Goal: Information Seeking & Learning: Learn about a topic

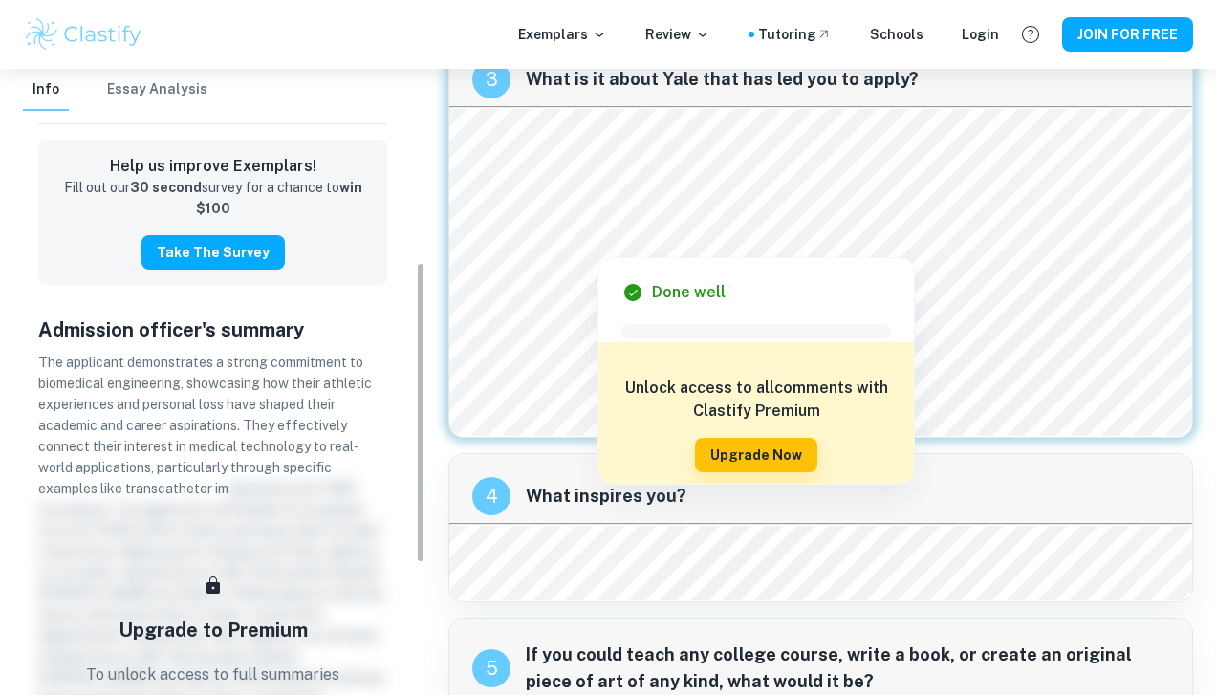
scroll to position [400, 0]
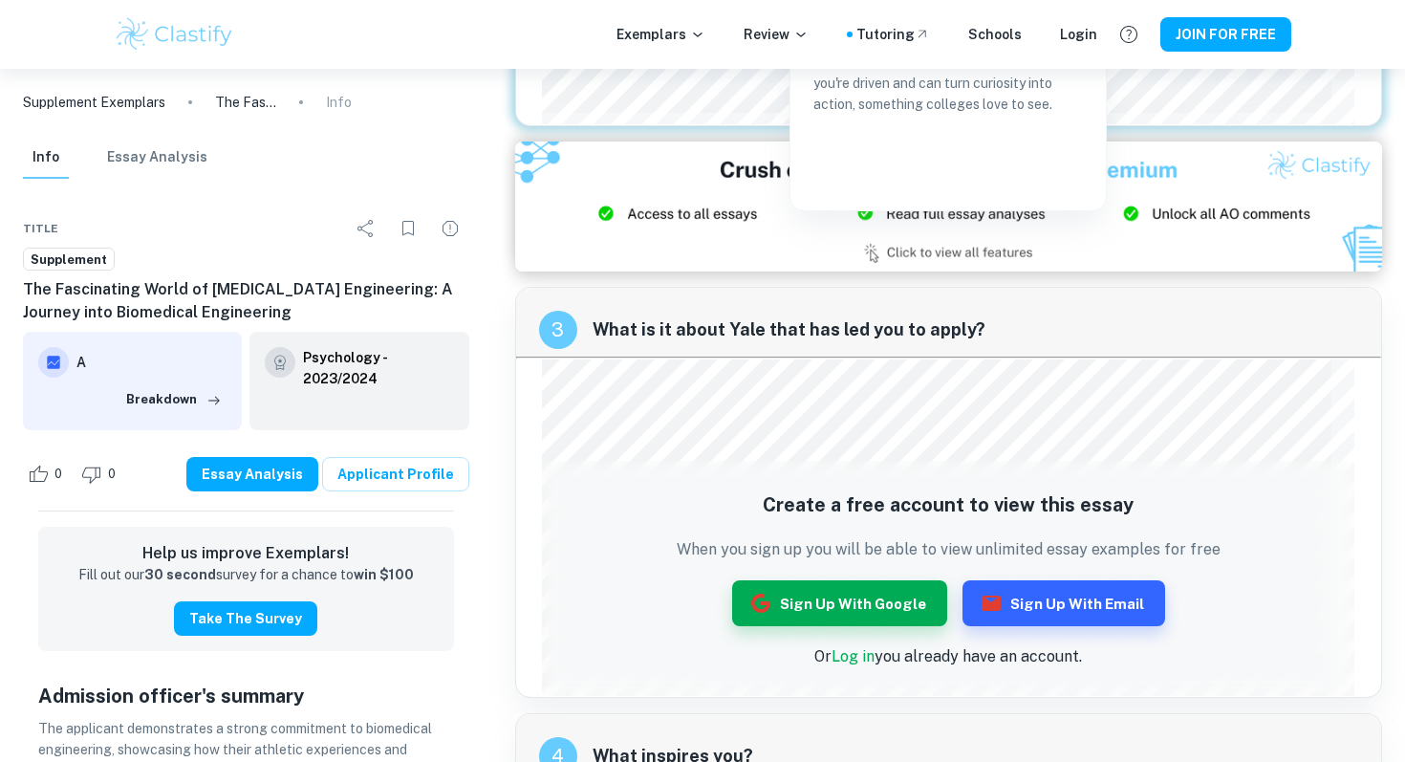
scroll to position [1706, 0]
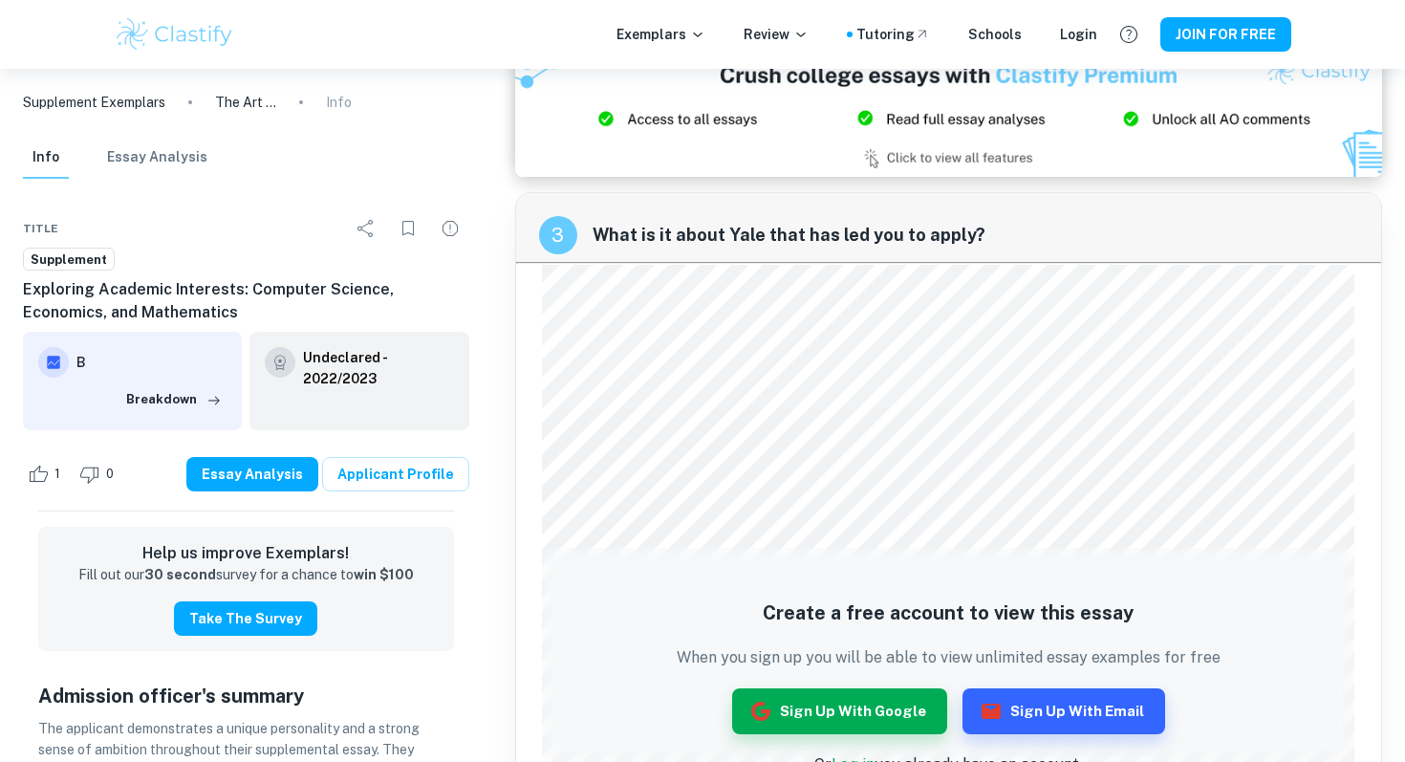
scroll to position [877, 0]
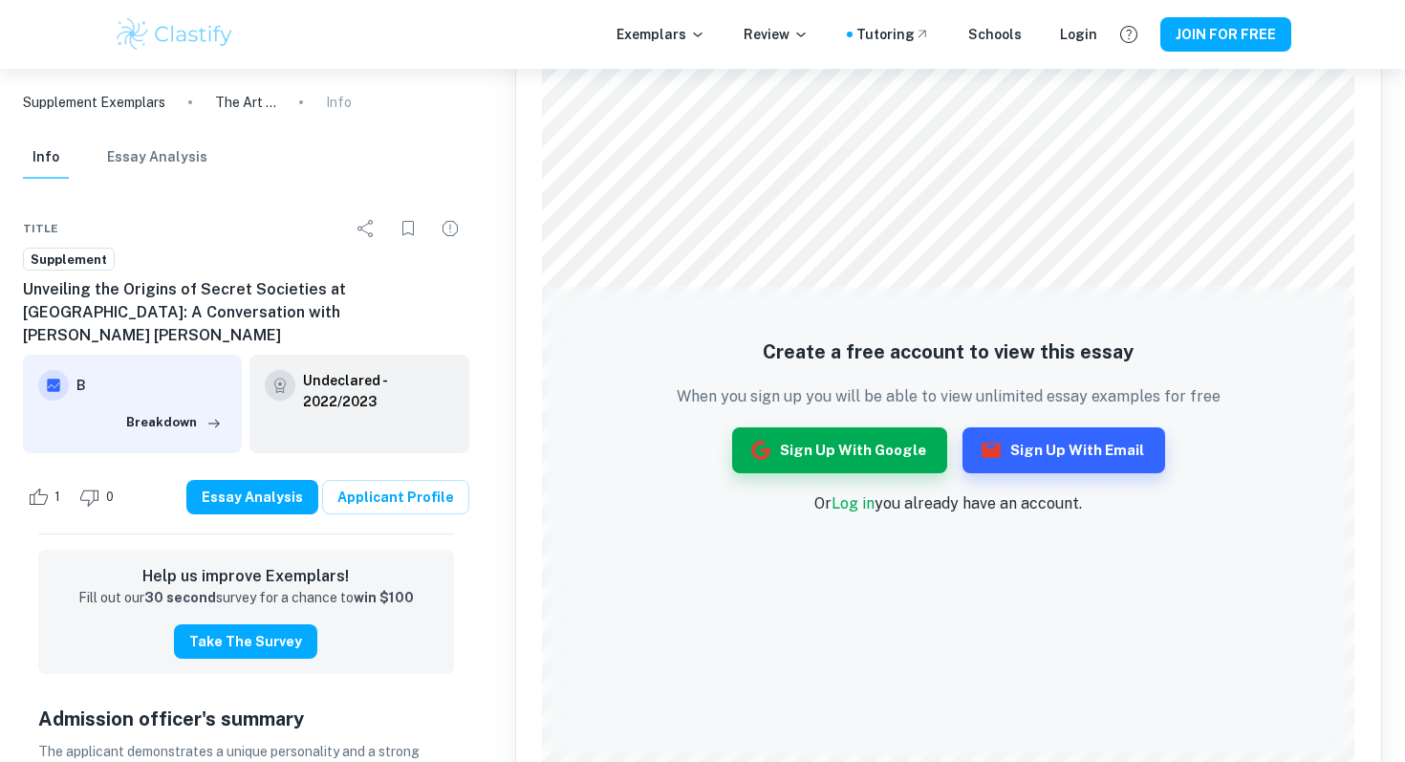
scroll to position [918, 0]
